Goal: Task Accomplishment & Management: Use online tool/utility

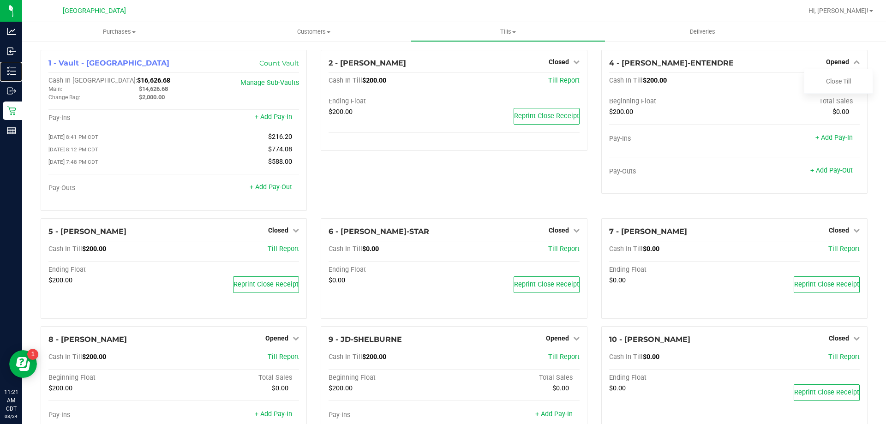
scroll to position [173, 0]
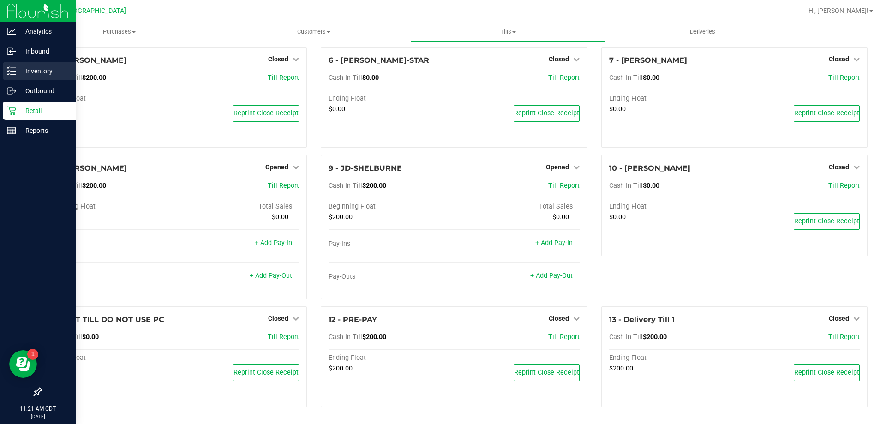
drag, startPoint x: 0, startPoint y: 0, endPoint x: 37, endPoint y: 77, distance: 85.2
click at [37, 77] on div "Inventory" at bounding box center [39, 71] width 73 height 18
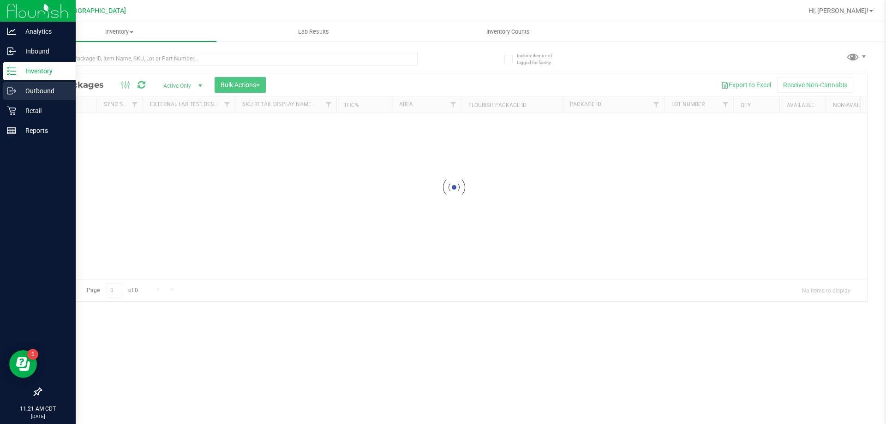
click at [35, 89] on p "Outbound" at bounding box center [43, 90] width 55 height 11
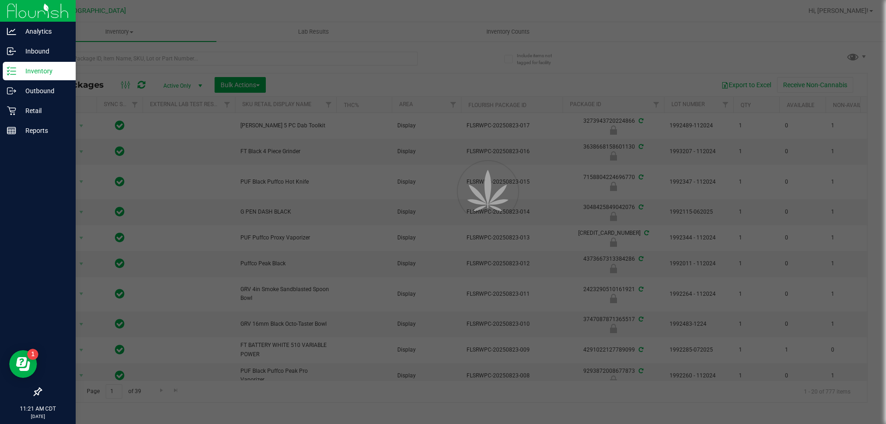
click at [36, 77] on div "Inventory" at bounding box center [39, 71] width 73 height 18
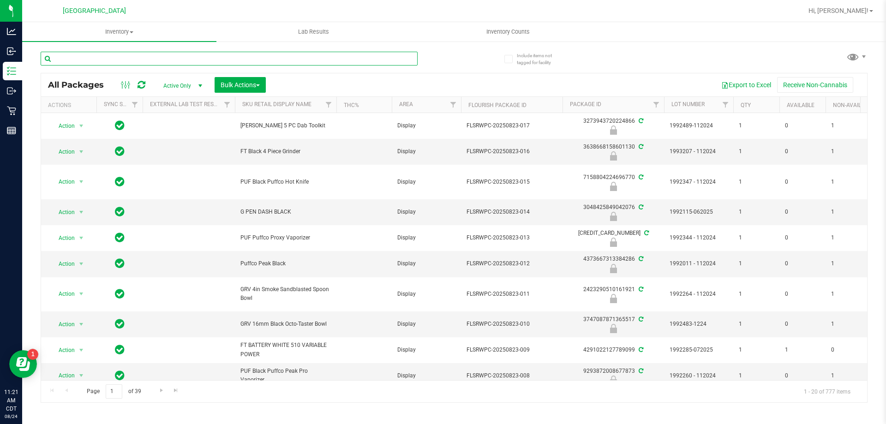
click at [237, 53] on input "text" at bounding box center [229, 59] width 377 height 14
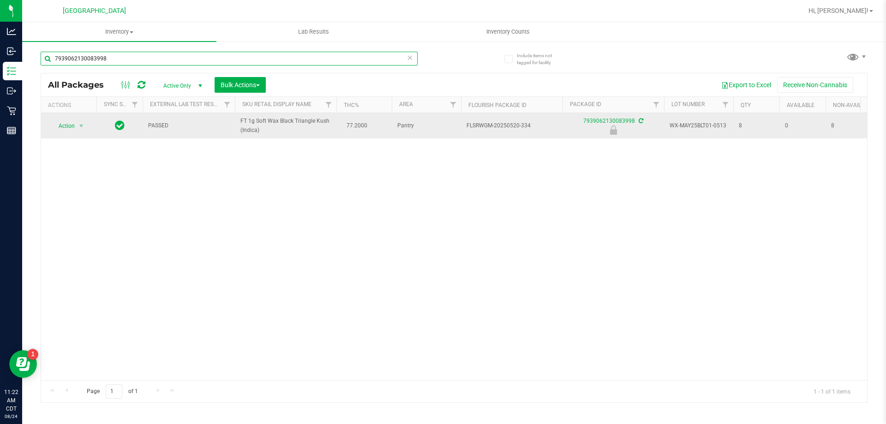
type input "7939062130083998"
click at [66, 128] on span "Action" at bounding box center [62, 125] width 25 height 13
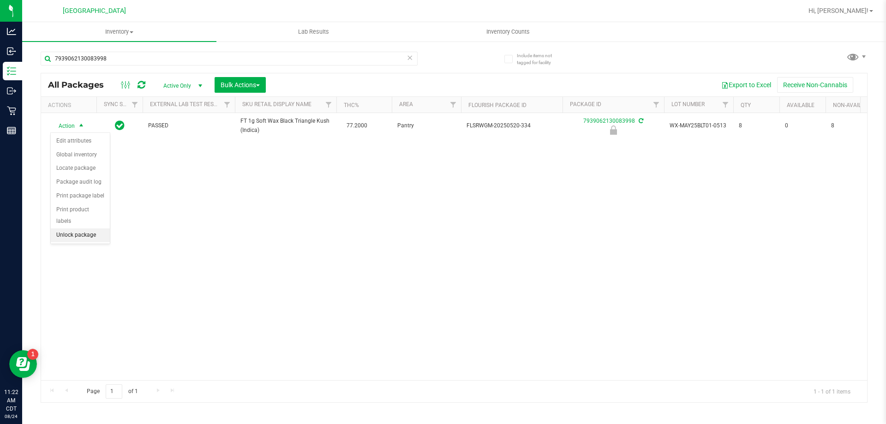
click at [92, 228] on li "Unlock package" at bounding box center [80, 235] width 59 height 14
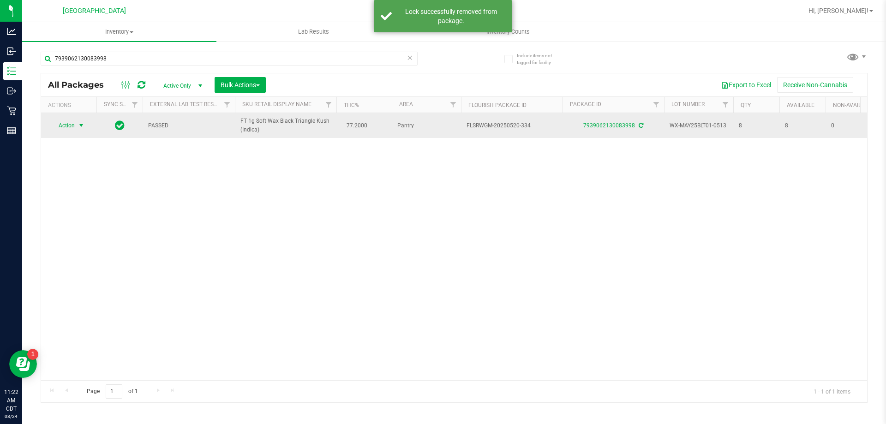
click at [64, 130] on span "Action" at bounding box center [62, 125] width 25 height 13
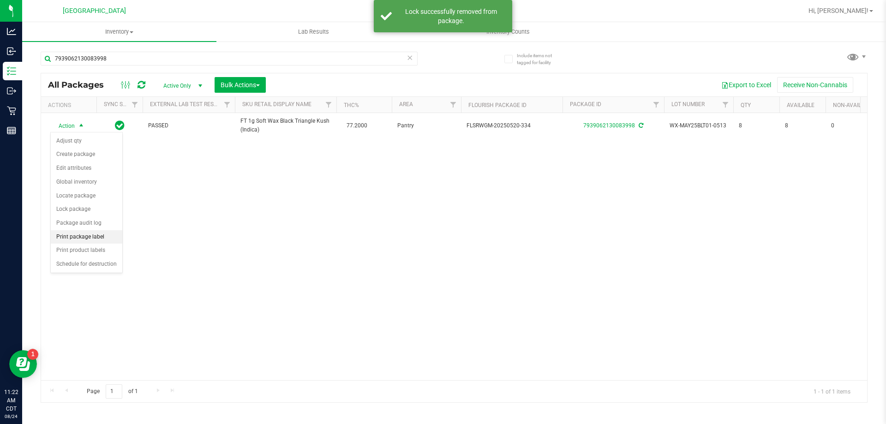
click at [66, 240] on li "Print package label" at bounding box center [86, 237] width 71 height 14
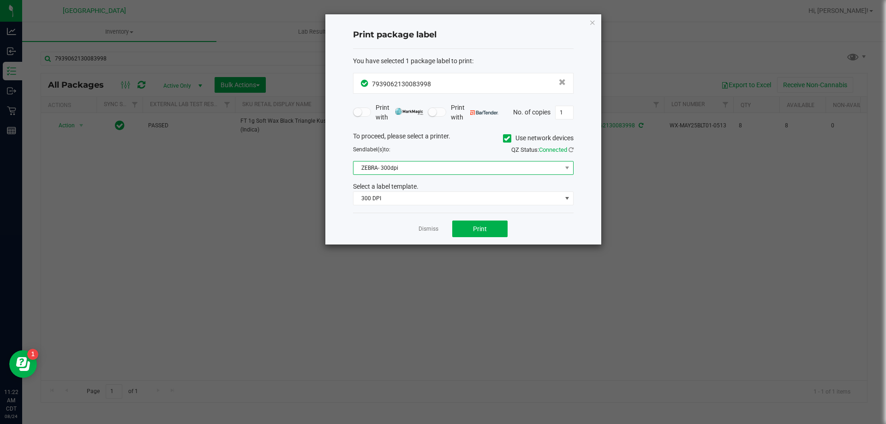
click at [443, 162] on span "ZEBRA- 300dpi" at bounding box center [457, 167] width 208 height 13
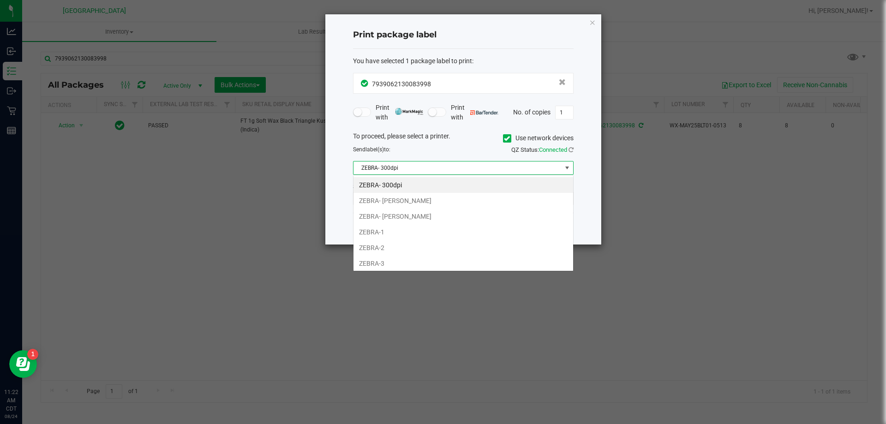
scroll to position [14, 220]
click at [429, 191] on li "ZEBRA- 300dpi" at bounding box center [463, 185] width 220 height 16
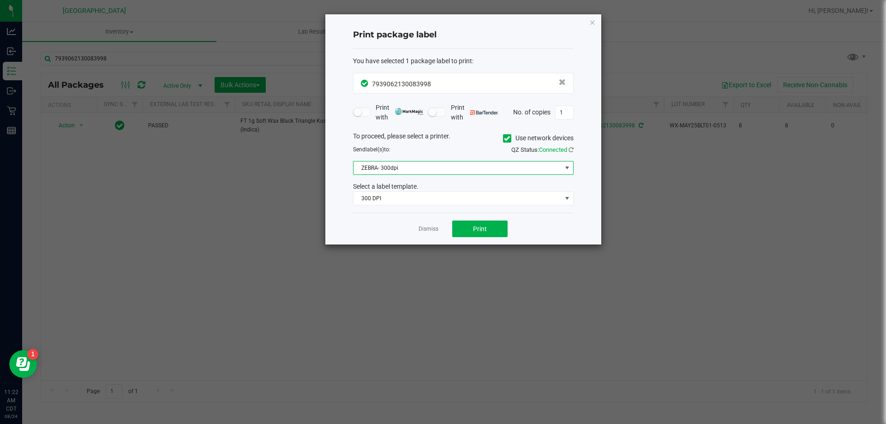
click at [450, 166] on span "ZEBRA- 300dpi" at bounding box center [457, 167] width 208 height 13
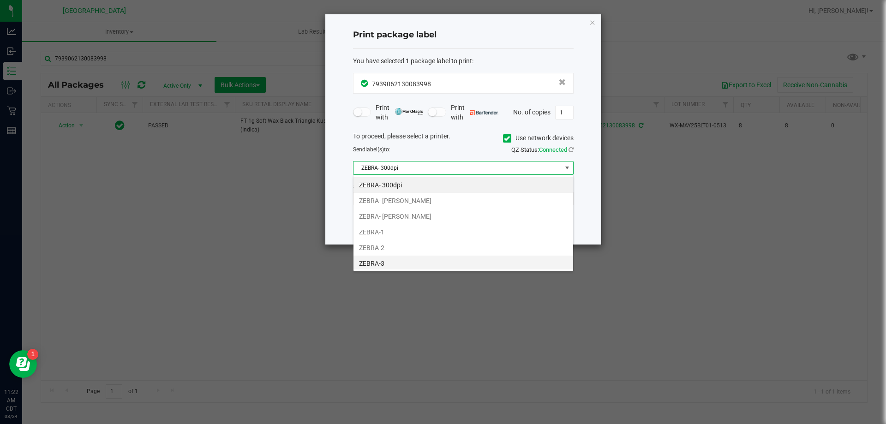
click at [411, 260] on li "ZEBRA-3" at bounding box center [463, 264] width 220 height 16
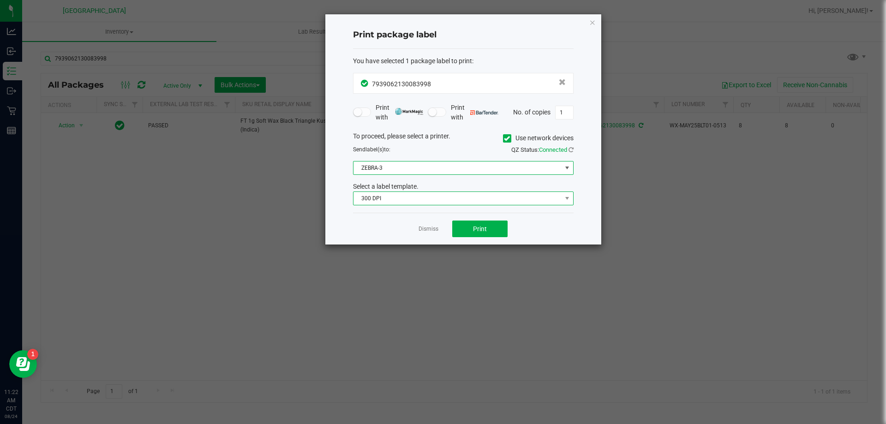
click at [448, 200] on span "300 DPI" at bounding box center [457, 198] width 208 height 13
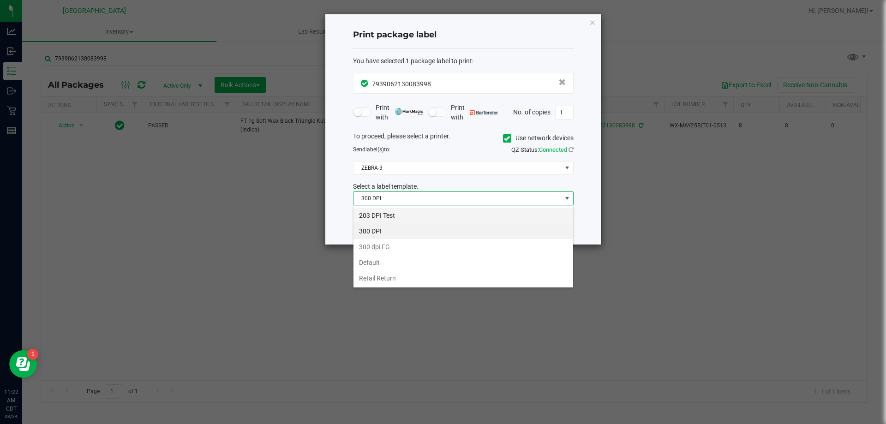
click at [442, 214] on li "203 DPI Test" at bounding box center [463, 216] width 220 height 16
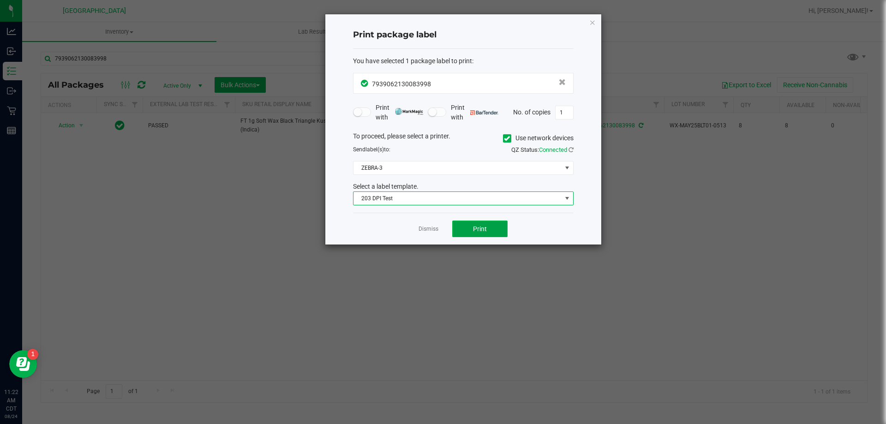
click at [483, 221] on button "Print" at bounding box center [479, 228] width 55 height 17
